Goal: Information Seeking & Learning: Learn about a topic

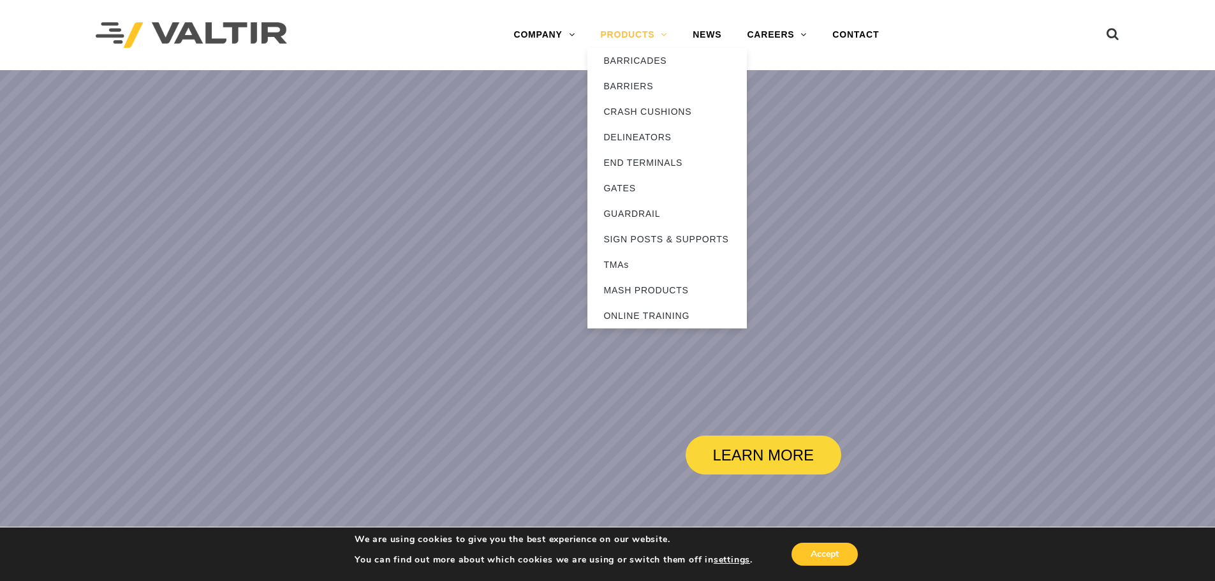
click at [665, 29] on link "PRODUCTS" at bounding box center [633, 35] width 92 height 26
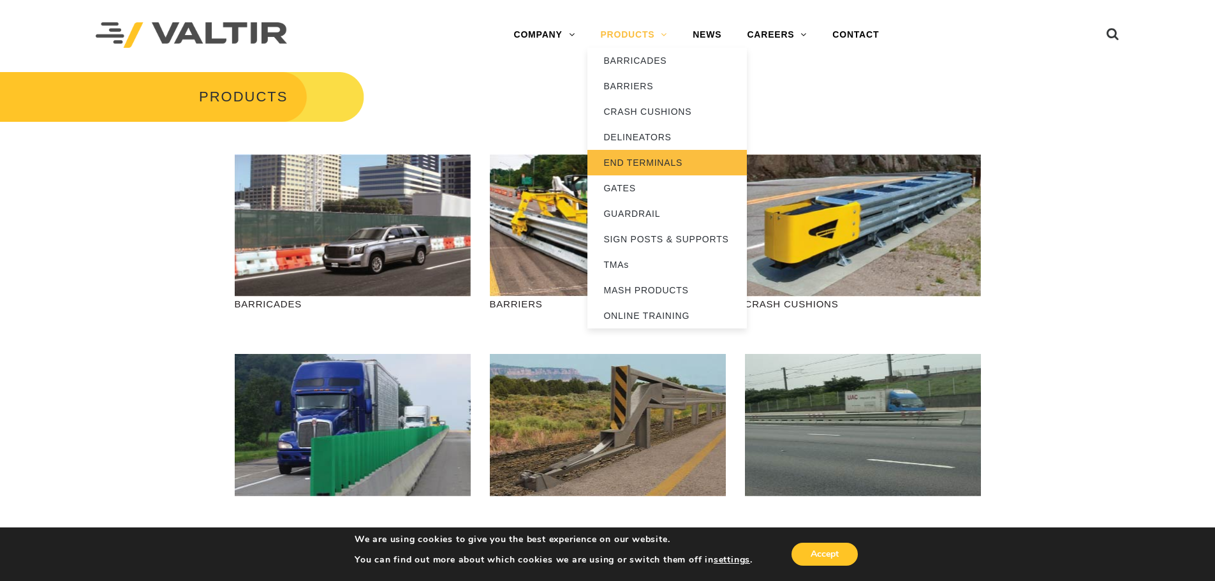
click at [649, 161] on link "END TERMINALS" at bounding box center [666, 163] width 159 height 26
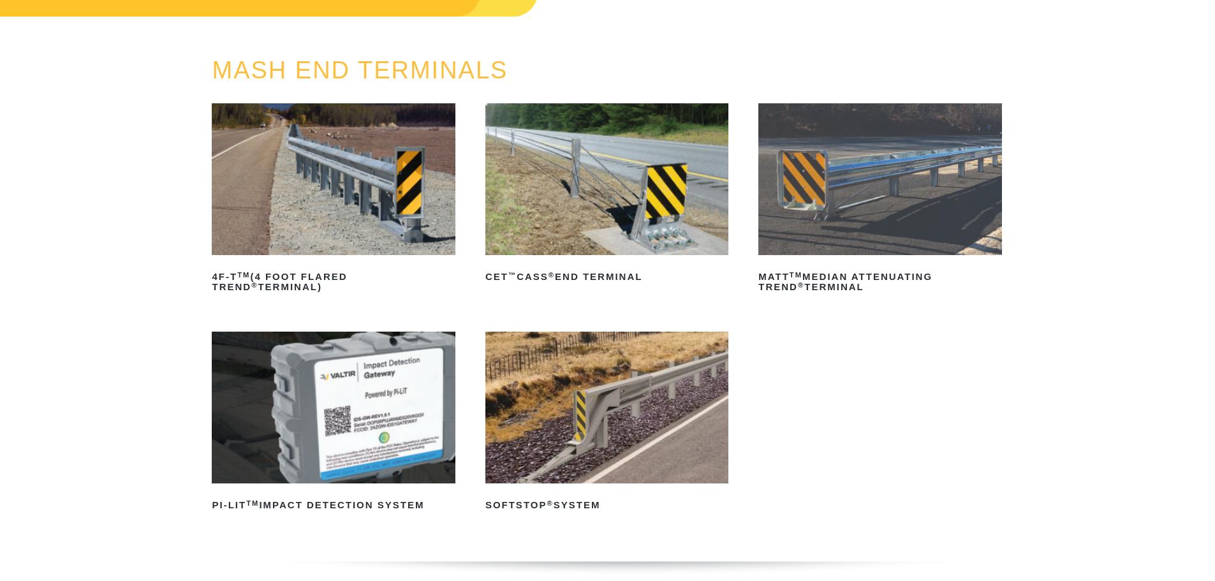
scroll to position [128, 0]
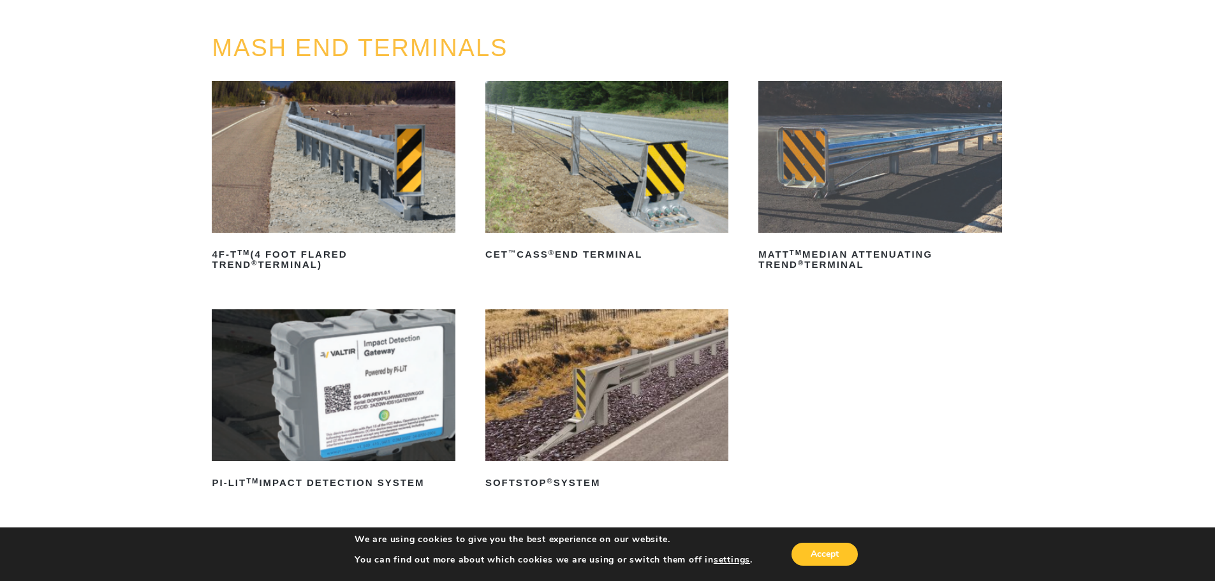
click at [529, 337] on img at bounding box center [606, 385] width 243 height 152
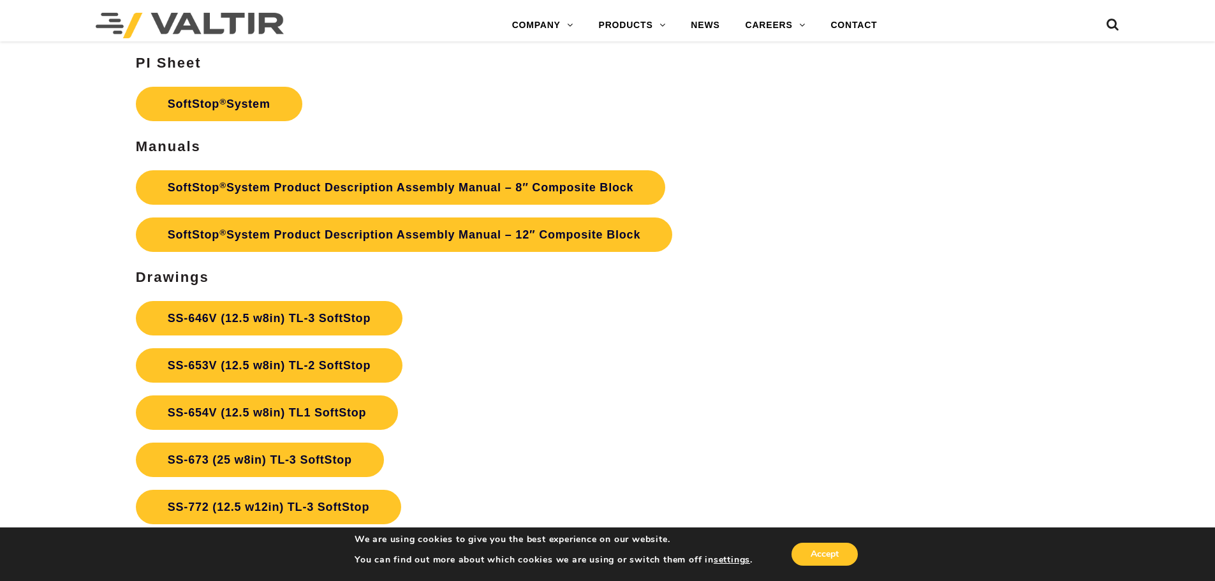
scroll to position [4592, 0]
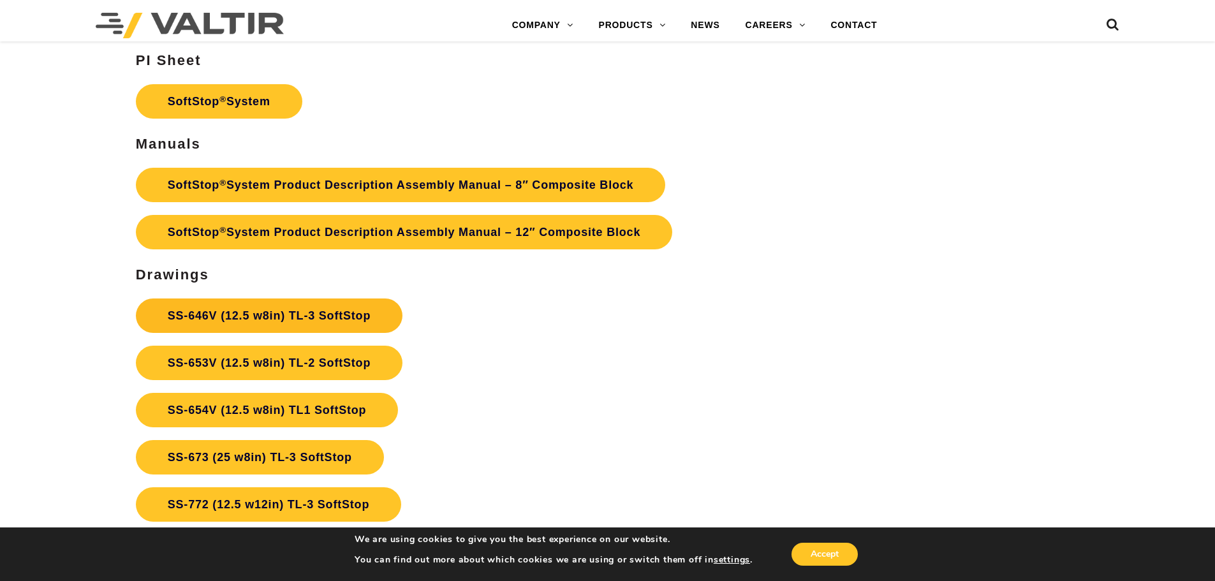
click at [325, 314] on link "SS-646V (12.5 w8in) TL-3 SoftStop" at bounding box center [269, 315] width 267 height 34
